Goal: Transaction & Acquisition: Purchase product/service

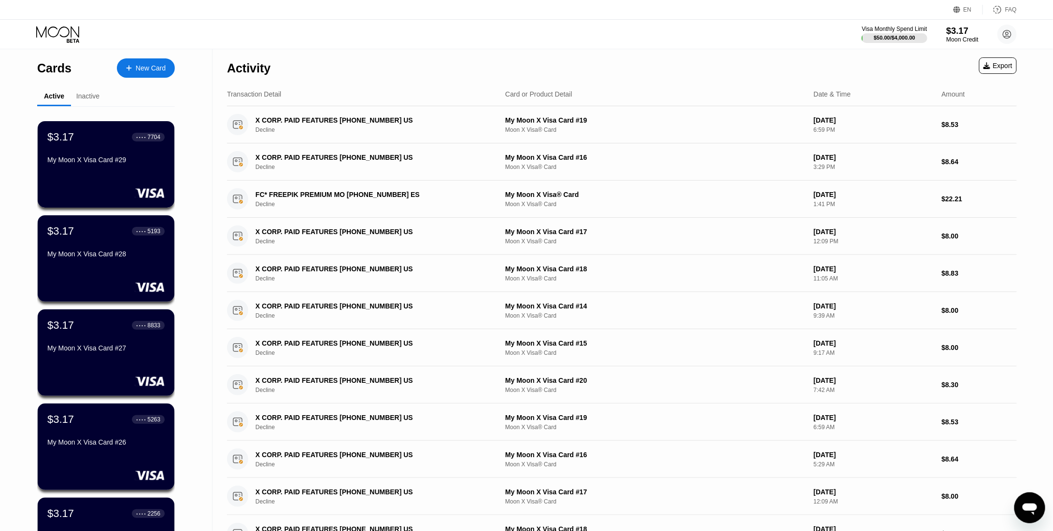
click at [953, 34] on div "$3.17" at bounding box center [962, 31] width 32 height 10
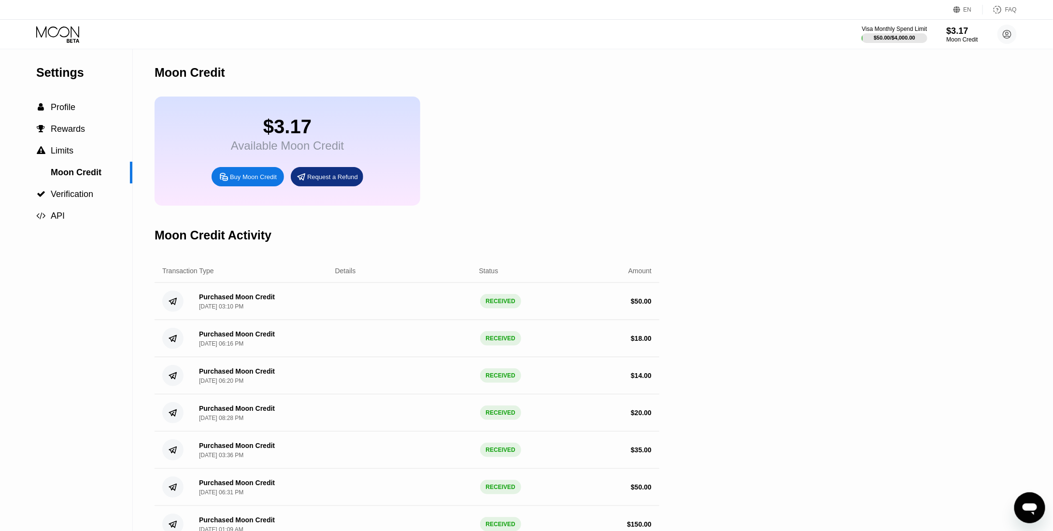
click at [257, 180] on div "Buy Moon Credit" at bounding box center [248, 176] width 72 height 19
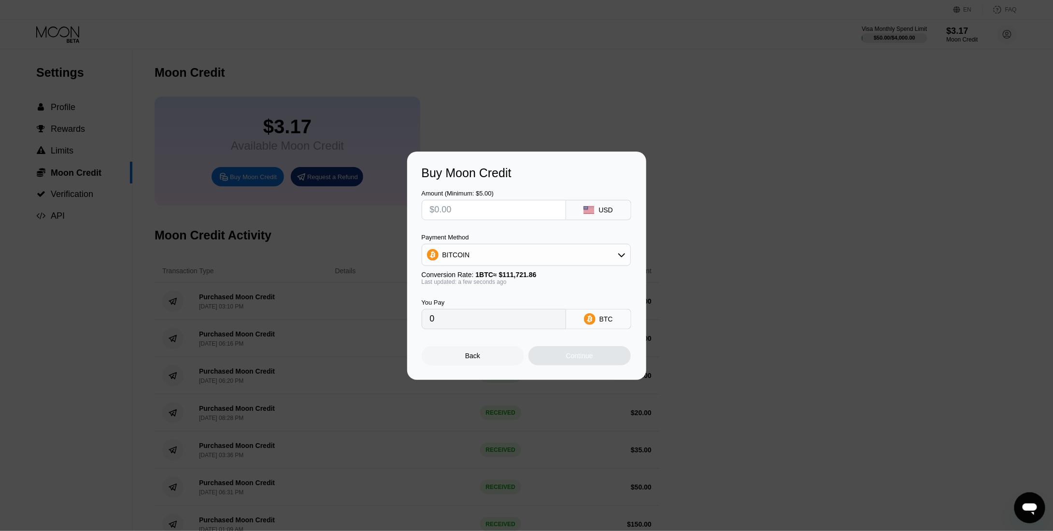
click at [678, 71] on div at bounding box center [530, 265] width 1060 height 531
click at [473, 373] on div "Buy Moon Credit Amount (Minimum: $5.00) USD Payment Method BITCOIN Conversion R…" at bounding box center [526, 266] width 239 height 228
click at [471, 354] on div "Back" at bounding box center [472, 356] width 15 height 8
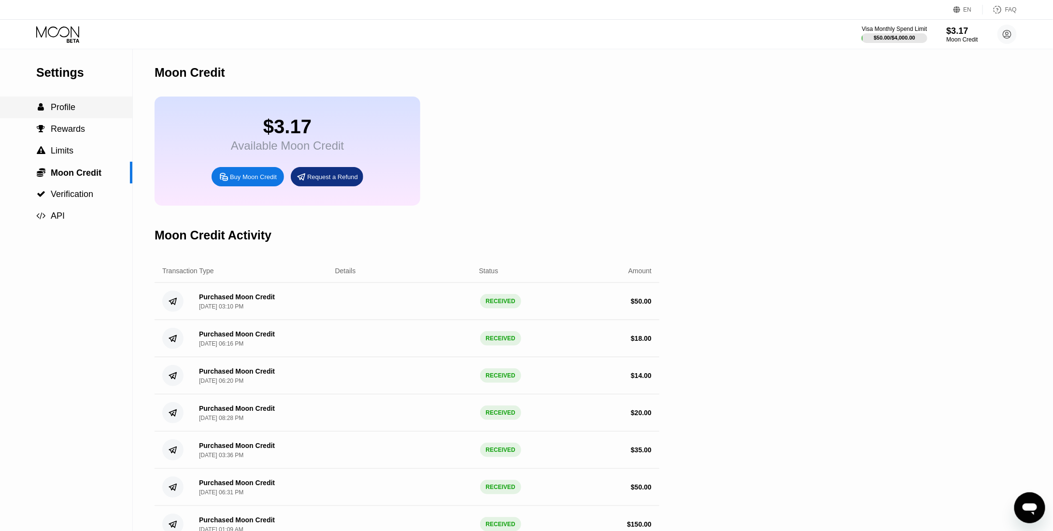
click at [66, 117] on div " Profile" at bounding box center [66, 108] width 132 height 22
drag, startPoint x: 142, startPoint y: 105, endPoint x: 151, endPoint y: 102, distance: 9.2
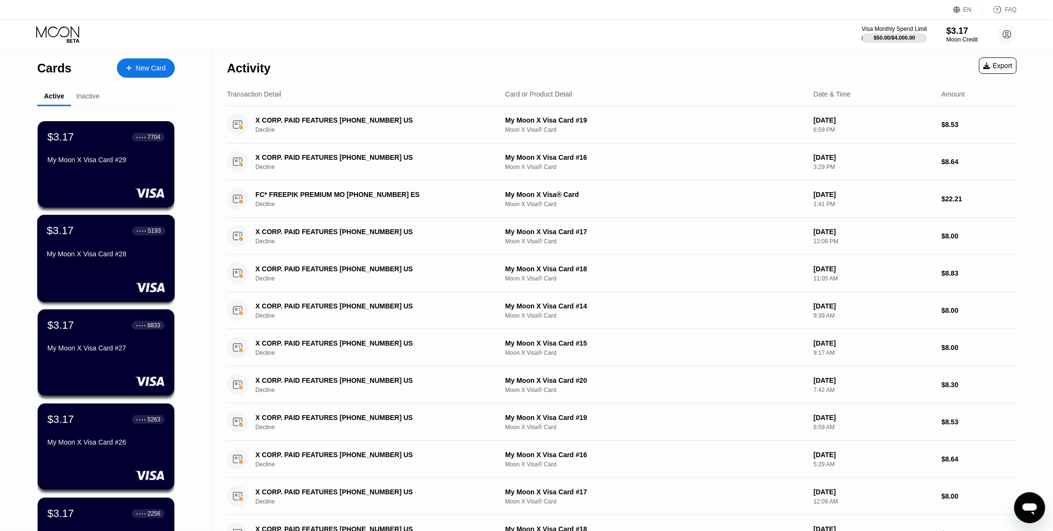
scroll to position [253, 0]
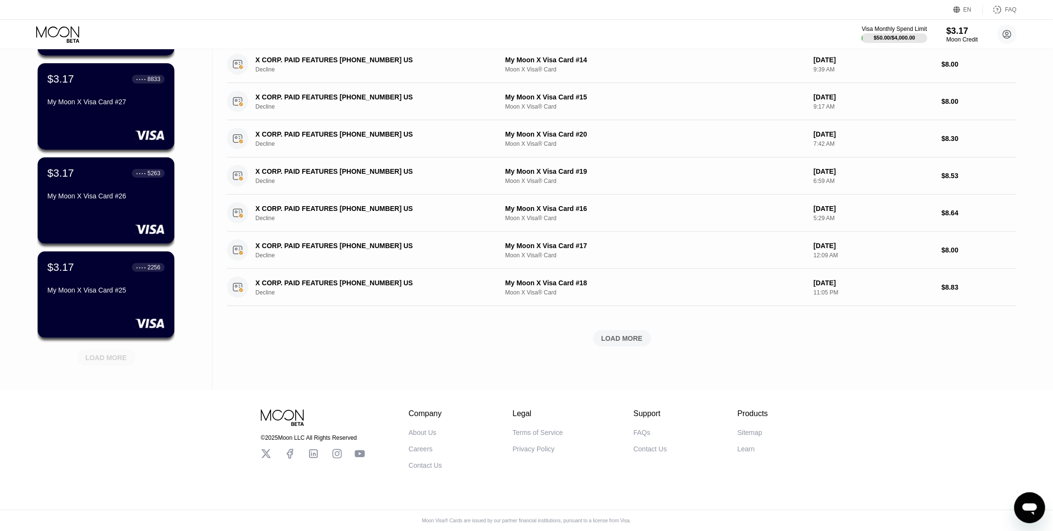
click at [101, 353] on div "LOAD MORE" at bounding box center [106, 357] width 42 height 9
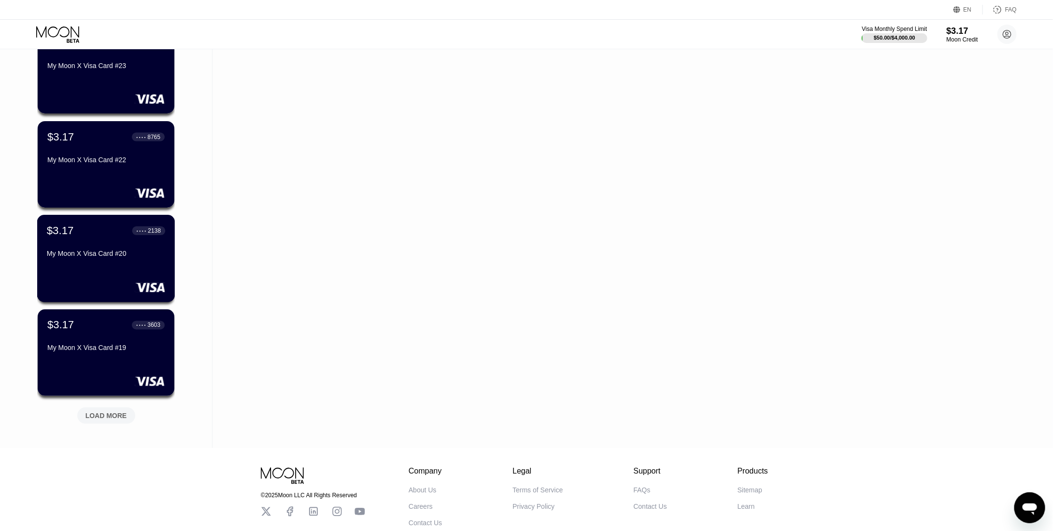
scroll to position [723, 0]
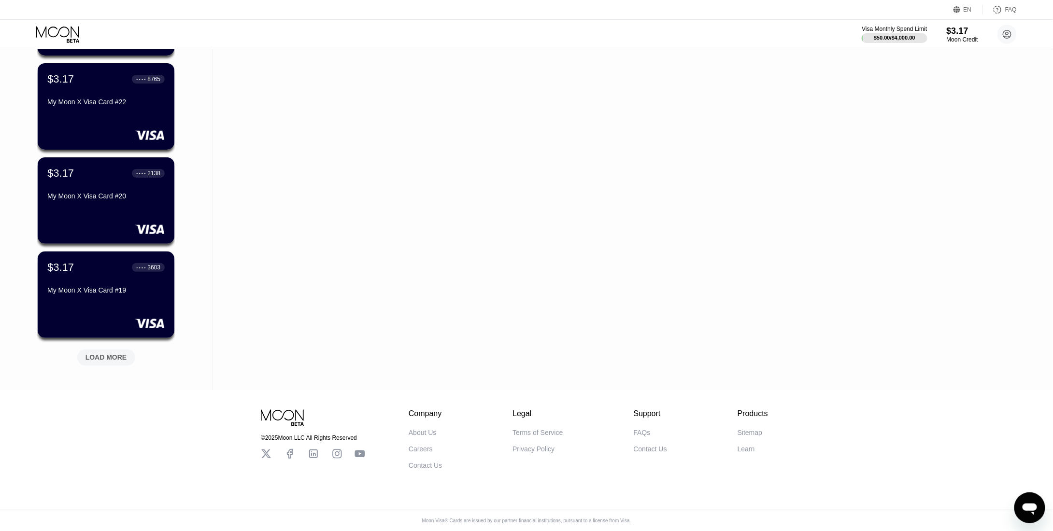
click at [106, 353] on div "LOAD MORE" at bounding box center [106, 357] width 42 height 9
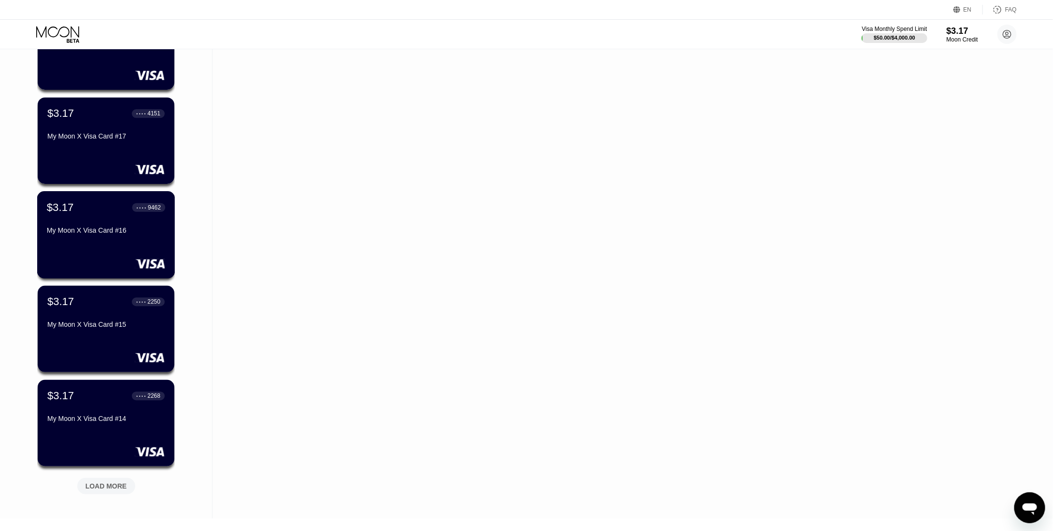
scroll to position [1110, 0]
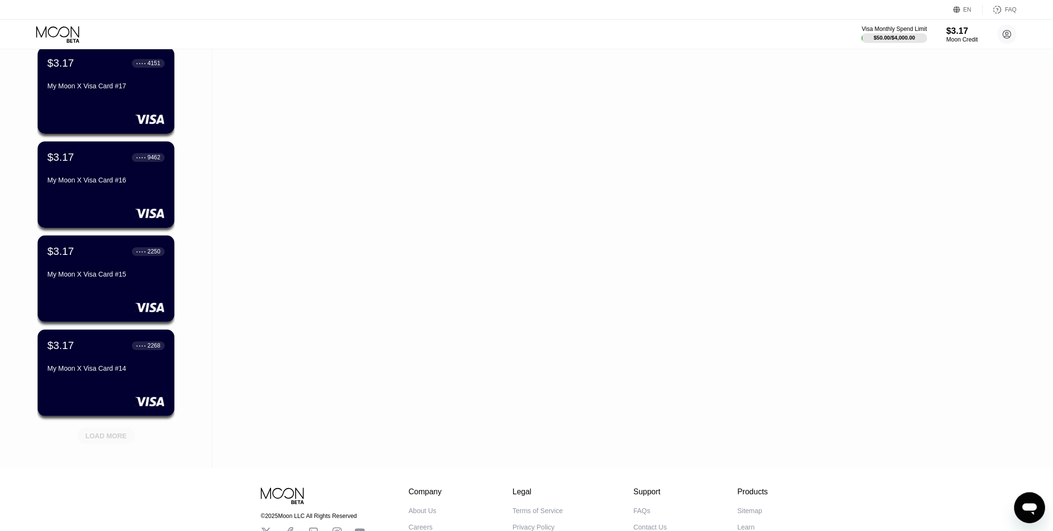
click at [120, 434] on div "LOAD MORE" at bounding box center [106, 436] width 42 height 9
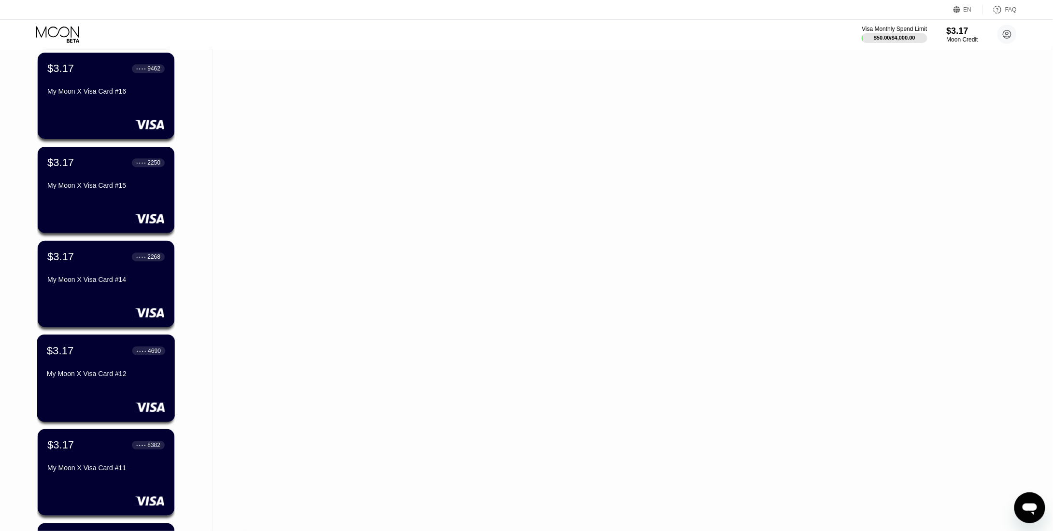
scroll to position [1255, 0]
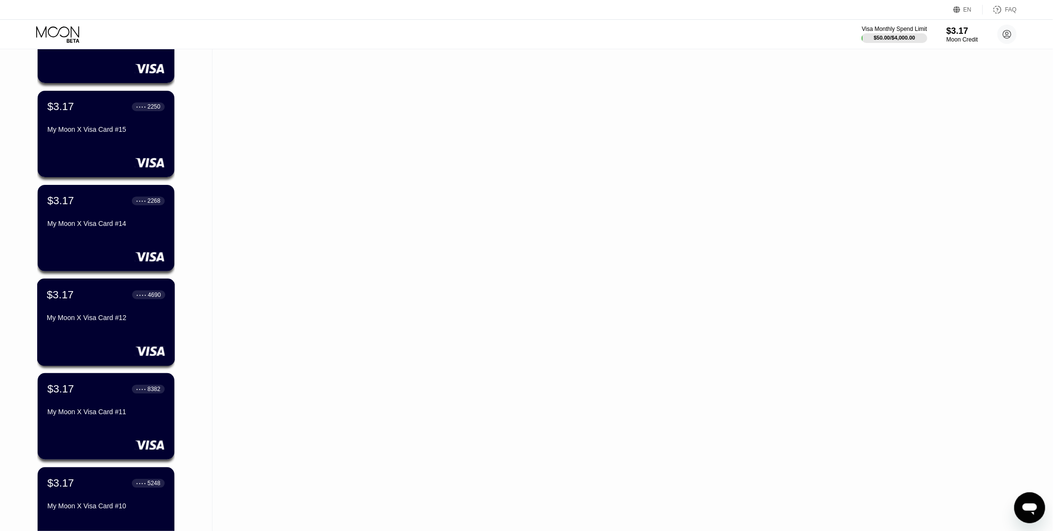
click at [103, 322] on div "My Moon X Visa Card #12" at bounding box center [106, 318] width 118 height 8
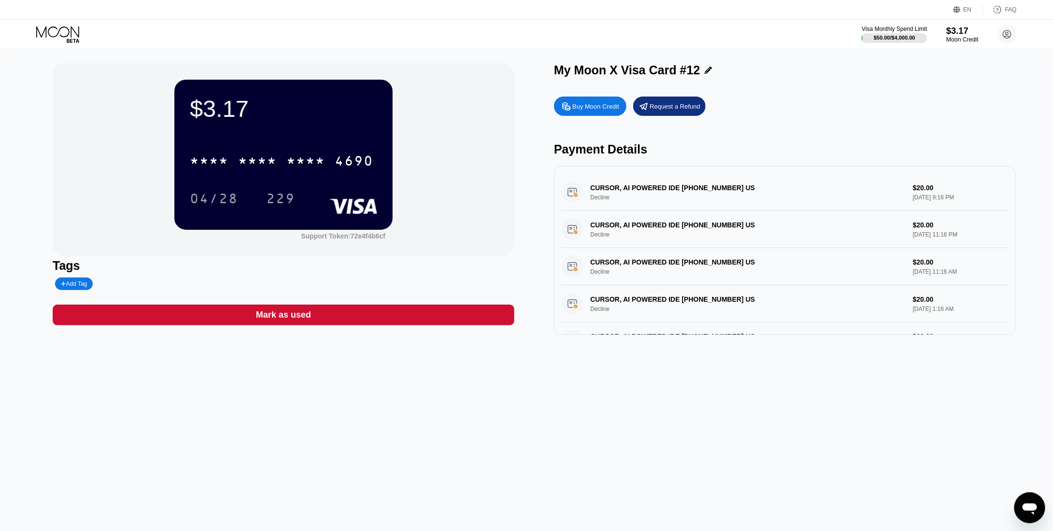
click at [961, 33] on div "$3.17" at bounding box center [962, 31] width 32 height 10
click at [71, 26] on icon at bounding box center [57, 31] width 43 height 11
click at [578, 109] on div "Buy Moon Credit" at bounding box center [595, 106] width 47 height 8
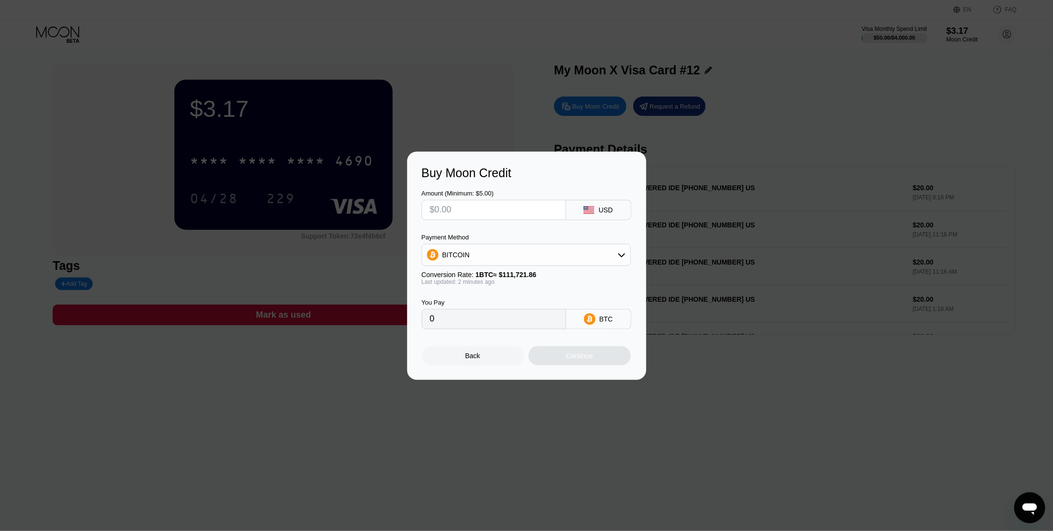
click at [489, 212] on input "text" at bounding box center [494, 209] width 128 height 19
type input "$1"
type input "0.00000896"
type input "$13"
type input "0.00011637"
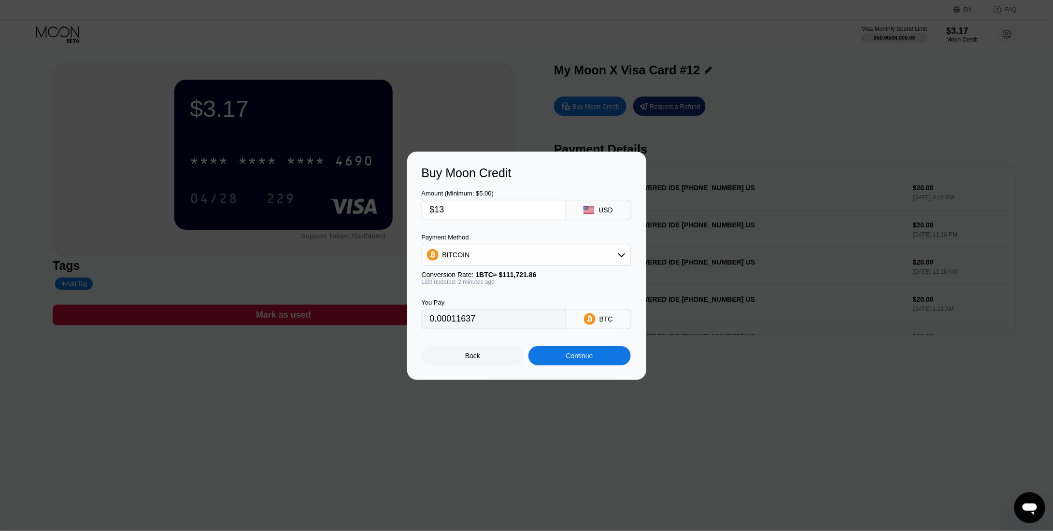
type input "$135"
type input "0.00120836"
type input "$135"
click at [550, 293] on div "You Pay 0.00120836 BTC" at bounding box center [527, 307] width 210 height 44
click at [552, 250] on div "BITCOIN" at bounding box center [526, 254] width 208 height 19
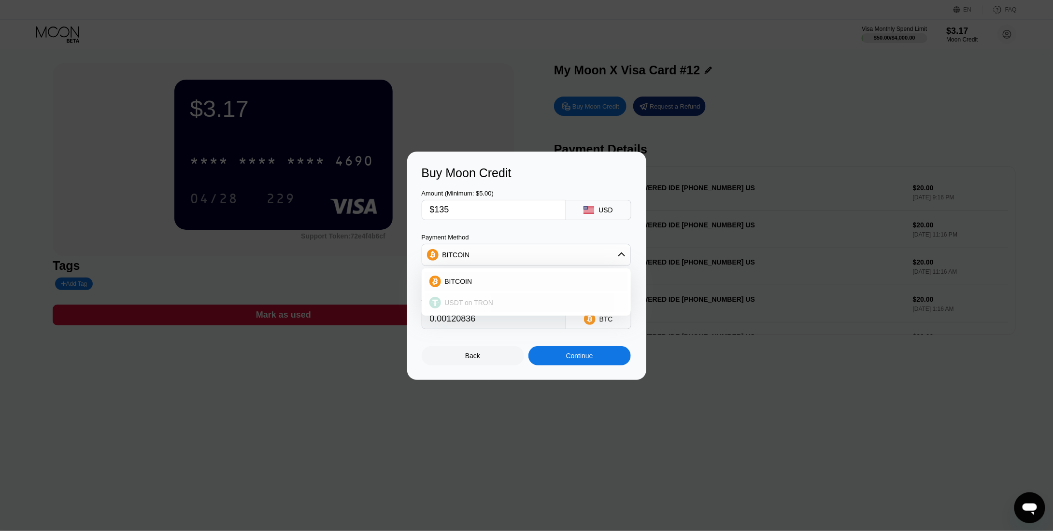
click at [478, 301] on span "USDT on TRON" at bounding box center [469, 303] width 49 height 8
type input "136.36"
click at [570, 304] on div "You Pay 136.36 USDT TRC-20" at bounding box center [527, 307] width 210 height 44
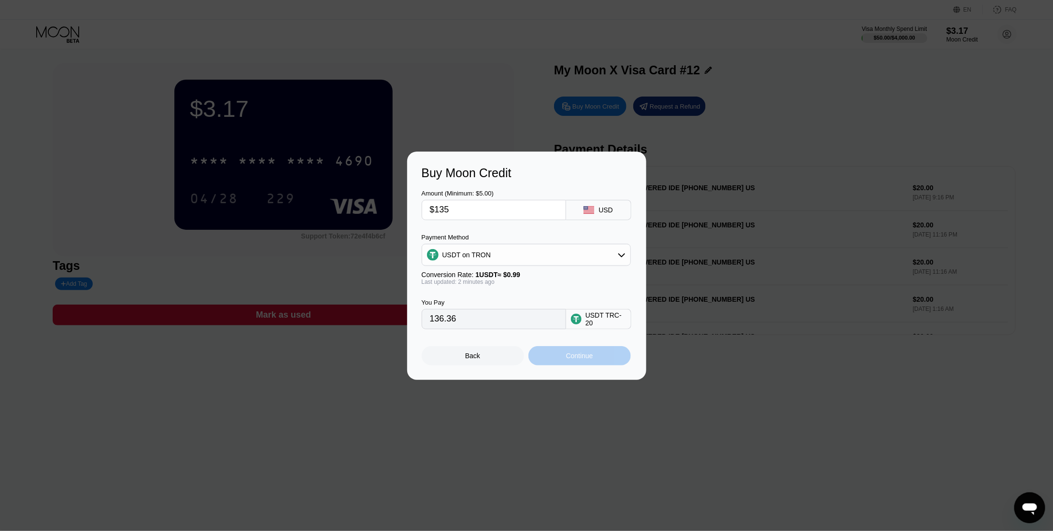
click at [571, 360] on div "Continue" at bounding box center [579, 356] width 27 height 8
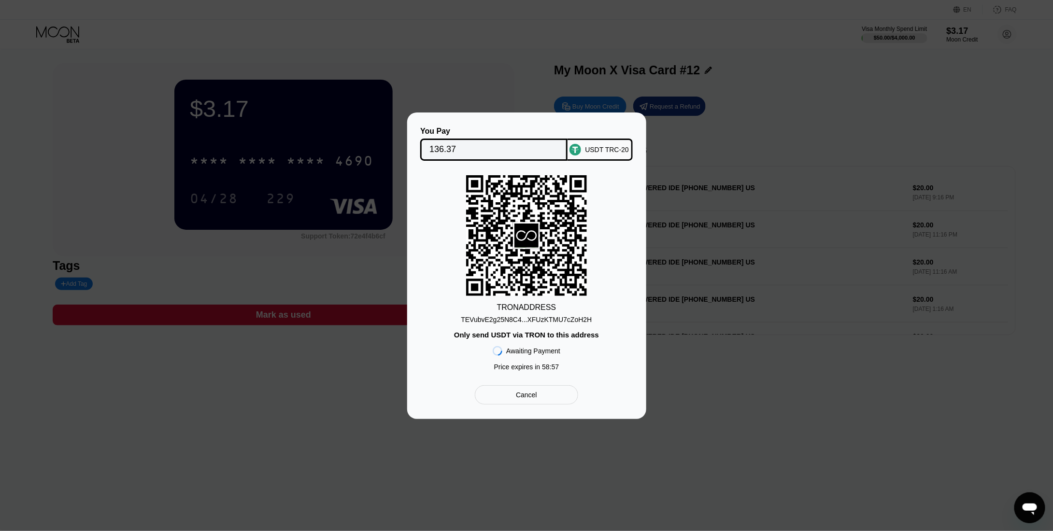
click at [580, 313] on div "TEVubvE2g25N8C4...XFUzKTMU7cZoH2H" at bounding box center [526, 318] width 131 height 12
click at [445, 149] on input "136.37" at bounding box center [493, 149] width 129 height 19
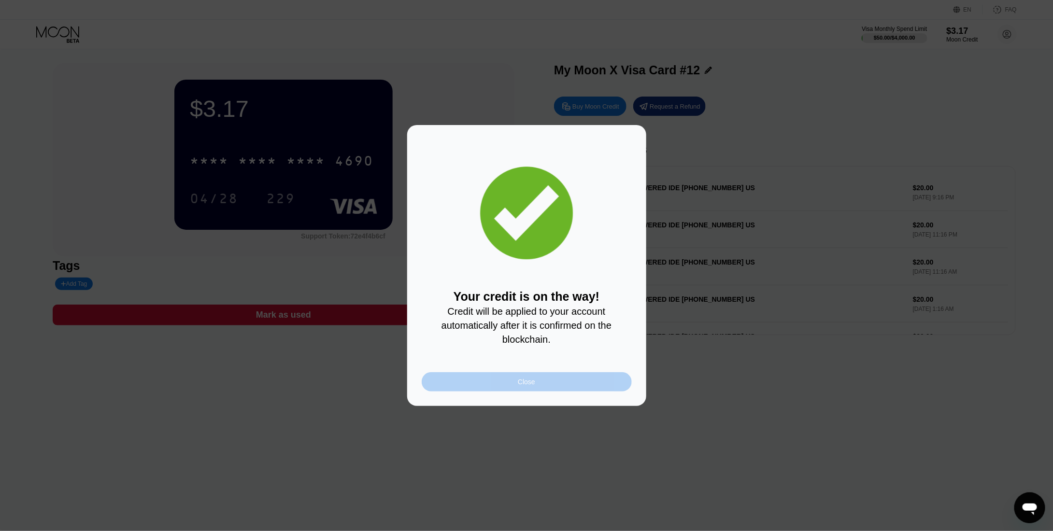
click at [563, 380] on div "Close" at bounding box center [527, 381] width 210 height 19
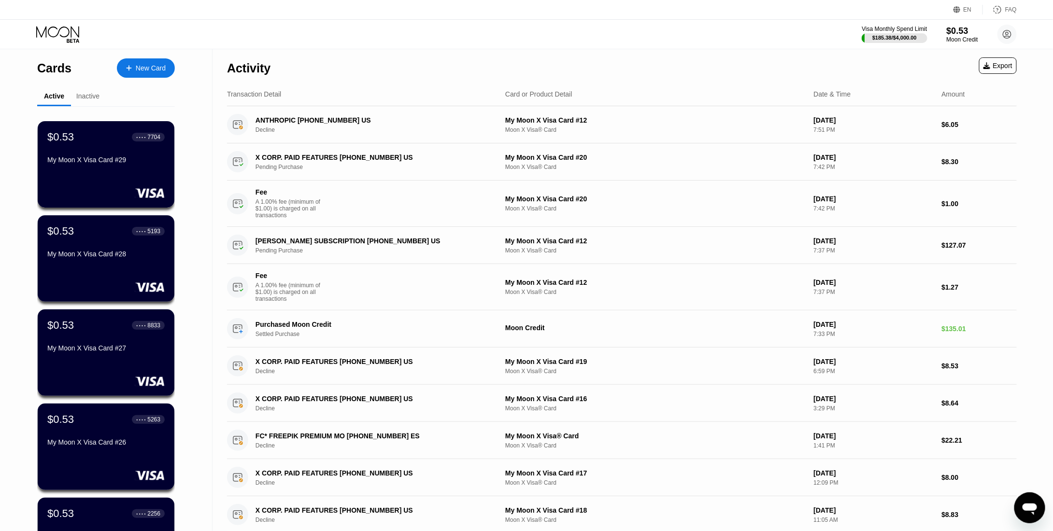
click at [614, 118] on div "My Moon X Visa Card #12" at bounding box center [655, 120] width 300 height 8
click at [687, 117] on div "My Moon X Visa Card #12" at bounding box center [655, 120] width 300 height 8
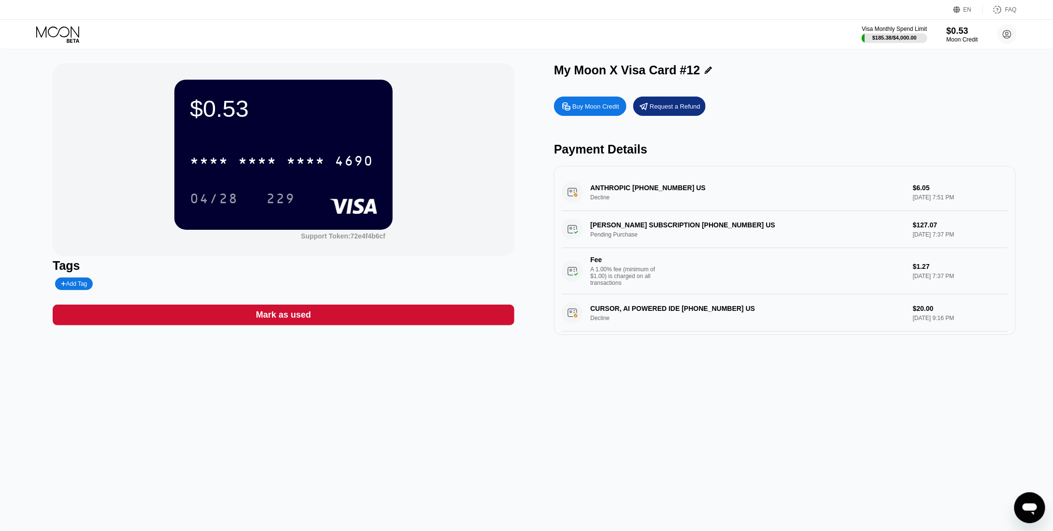
click at [594, 109] on div "Buy Moon Credit" at bounding box center [595, 106] width 47 height 8
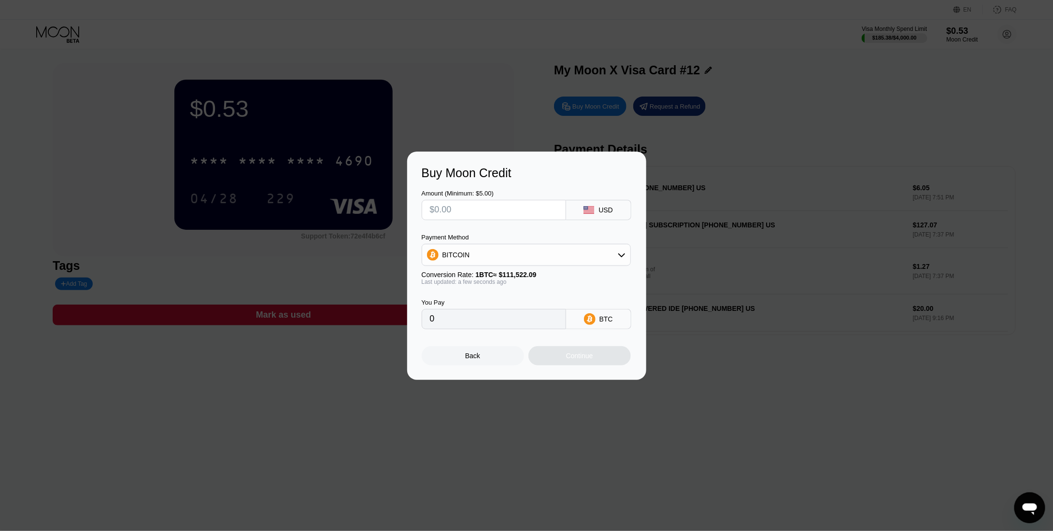
click at [491, 205] on input "text" at bounding box center [494, 209] width 128 height 19
type input "$7"
type input "0.00006277"
type input "$7"
click at [502, 269] on div "Payment Method BITCOIN Conversion Rate: 1 BTC ≈ $111,522.09 Last updated: a few…" at bounding box center [526, 260] width 209 height 52
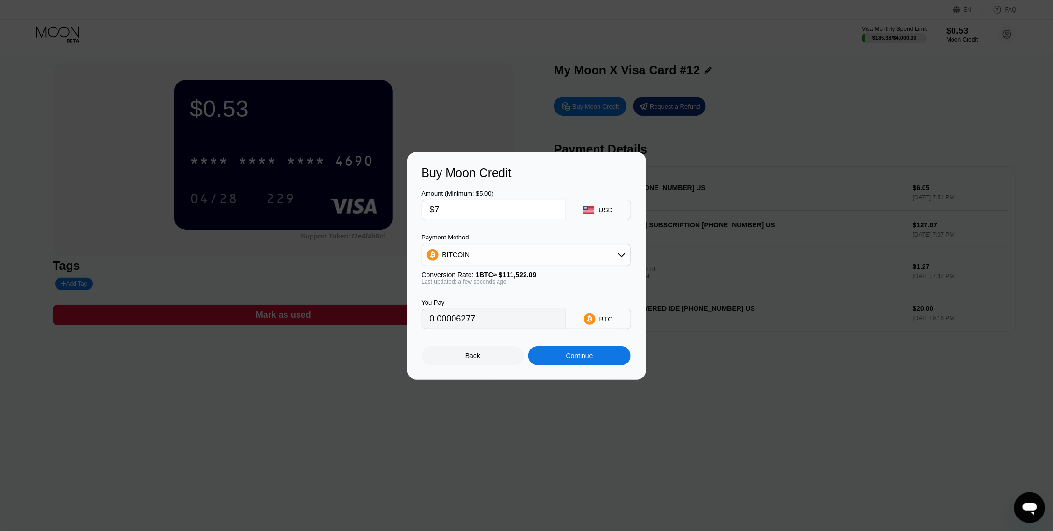
click at [505, 257] on div "BITCOIN" at bounding box center [526, 254] width 208 height 19
click at [495, 305] on div "USDT on TRON" at bounding box center [532, 303] width 182 height 8
type input "7.07"
click at [591, 358] on div "Continue" at bounding box center [579, 356] width 27 height 8
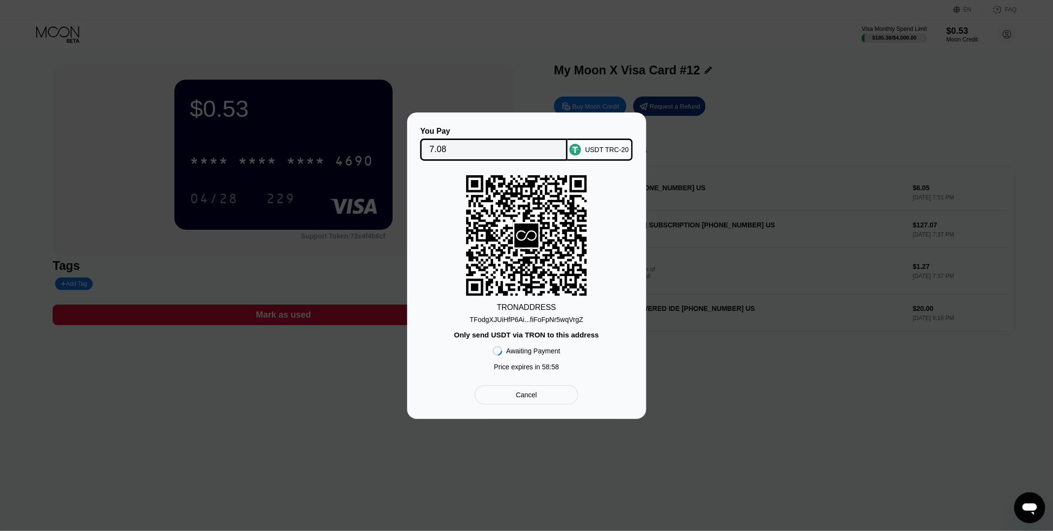
click at [544, 320] on div "TFodgXJUiHfP6Ai...fiFoFpNr5wqVrgZ" at bounding box center [525, 320] width 113 height 8
click at [438, 146] on input "7.08" at bounding box center [493, 149] width 129 height 19
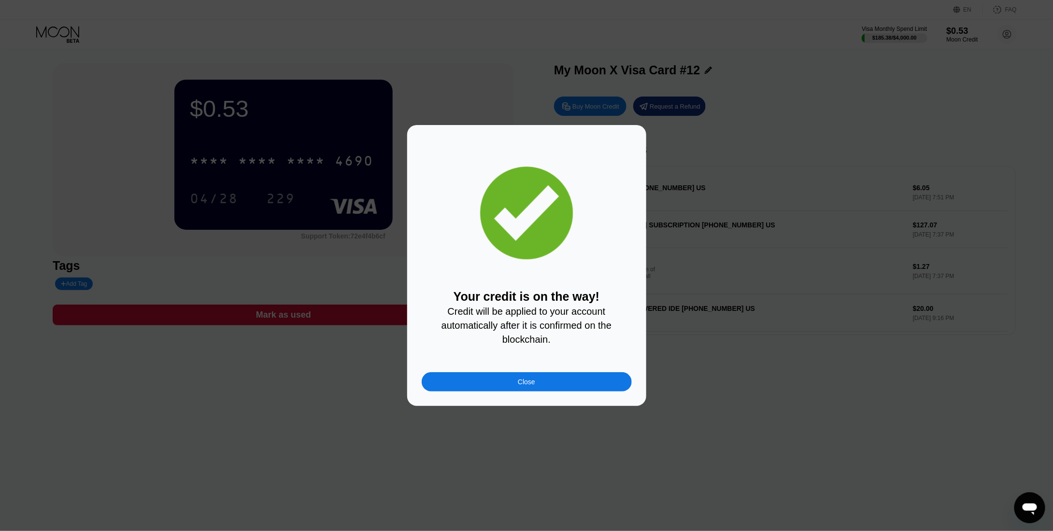
click at [567, 380] on div "Close" at bounding box center [527, 381] width 210 height 19
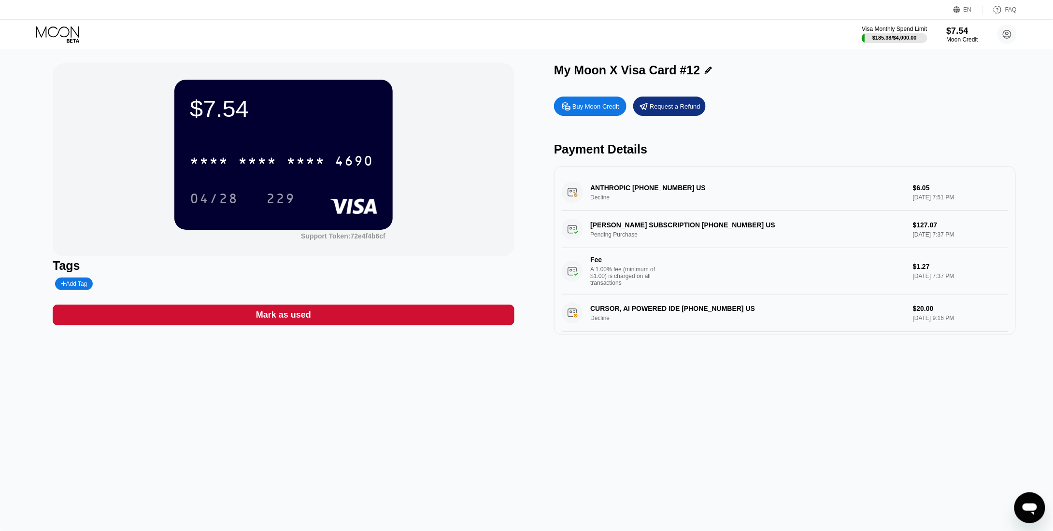
click at [595, 109] on div "Buy Moon Credit" at bounding box center [595, 106] width 47 height 8
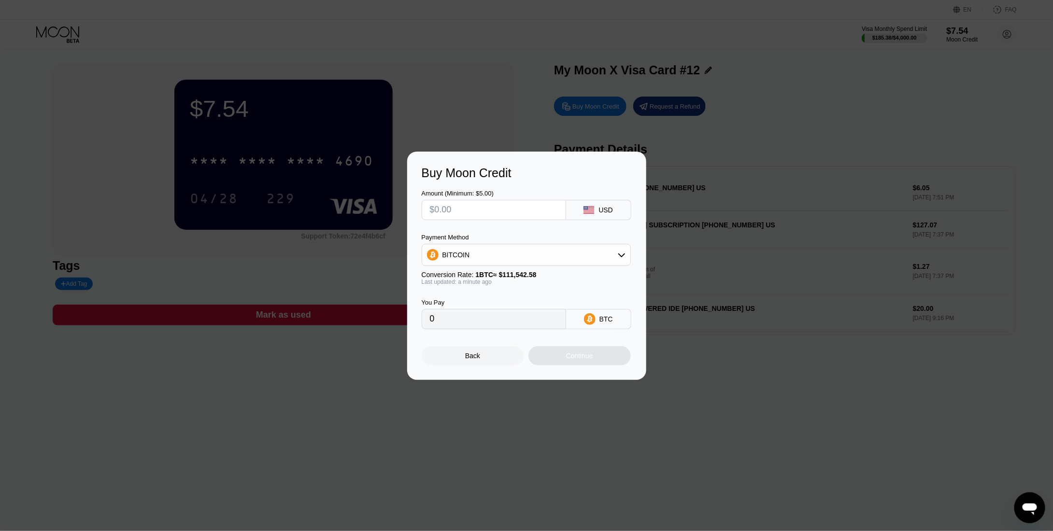
click at [484, 206] on input "text" at bounding box center [494, 209] width 128 height 19
type input "$5"
type input "0.00004483"
type input "$5"
click at [482, 257] on div "BITCOIN" at bounding box center [526, 254] width 208 height 19
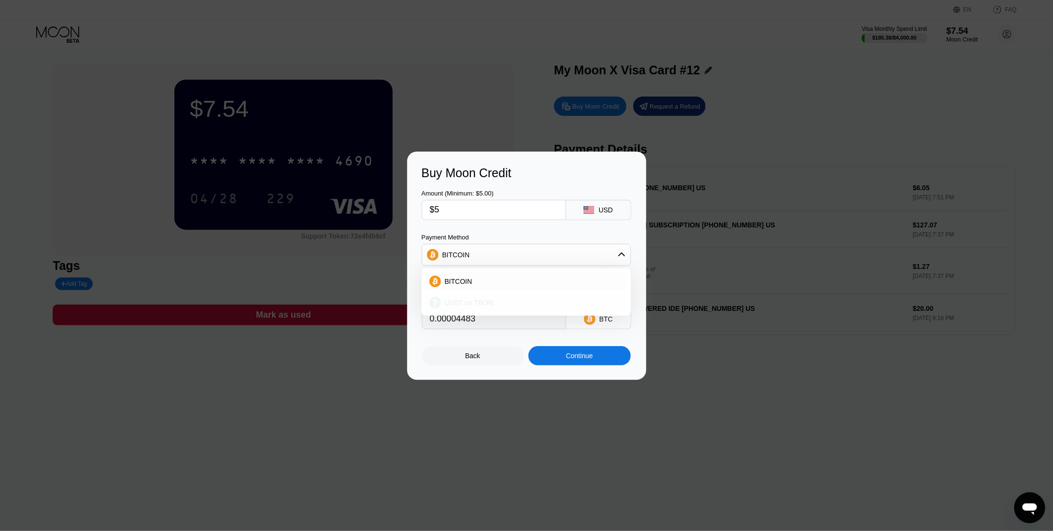
click at [473, 304] on span "USDT on TRON" at bounding box center [469, 303] width 49 height 8
type input "5.05"
click at [586, 357] on div "Continue" at bounding box center [579, 356] width 27 height 8
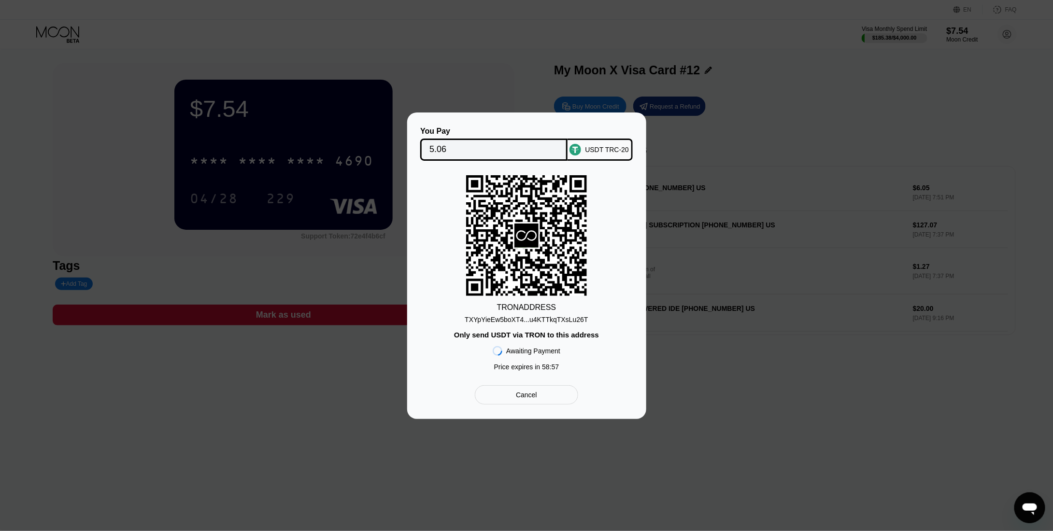
click at [535, 316] on div "TXYpYieEw5boXT4...u4KTTkqTXsLu26T" at bounding box center [526, 320] width 123 height 8
click at [544, 313] on div "TXYpYieEw5boXT4...u4KTTkqTXsLu26T" at bounding box center [526, 318] width 123 height 12
click at [424, 143] on div "5.06" at bounding box center [493, 150] width 147 height 22
click at [441, 148] on input "5.06" at bounding box center [493, 149] width 129 height 19
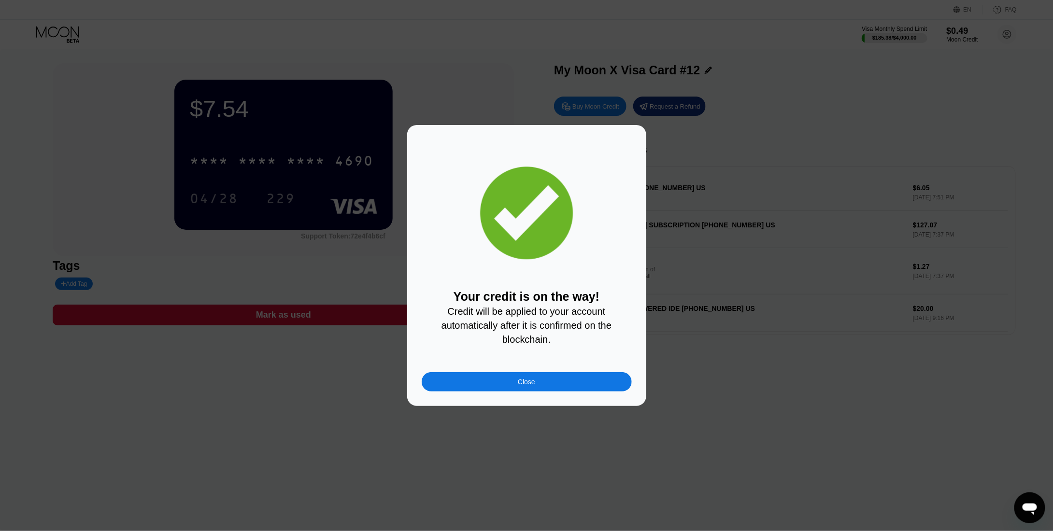
click at [501, 29] on div at bounding box center [530, 265] width 1060 height 531
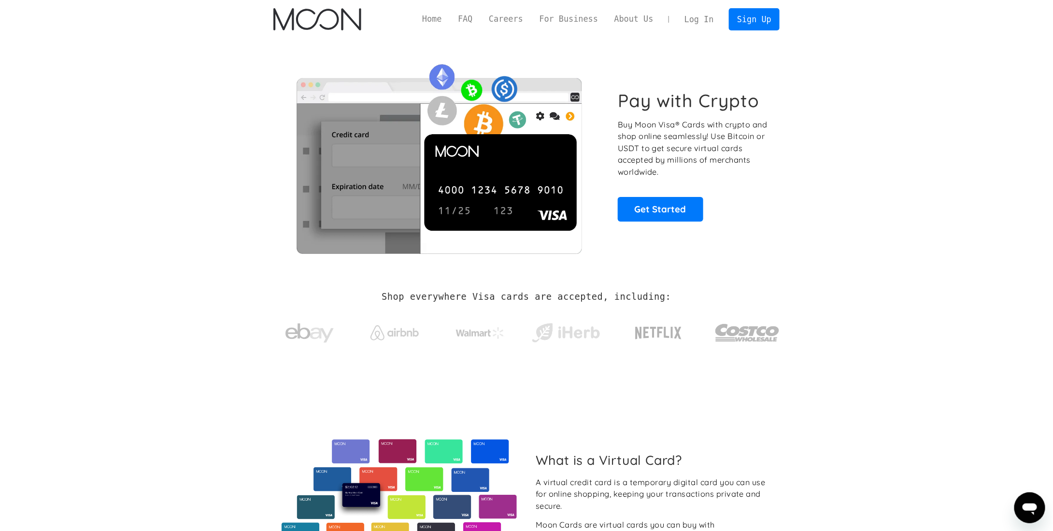
click at [703, 14] on link "Log In" at bounding box center [698, 19] width 45 height 21
